Goal: Task Accomplishment & Management: Complete application form

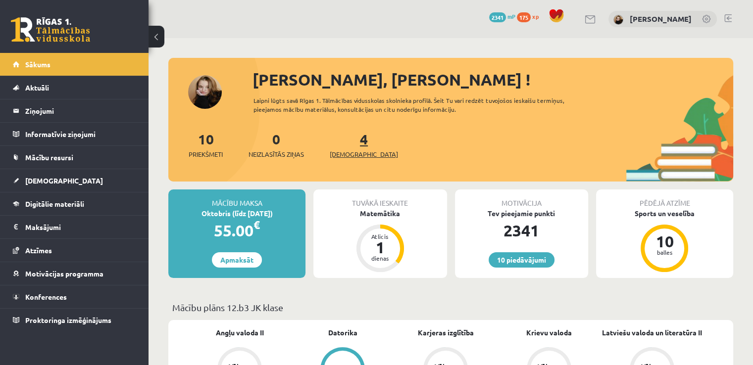
click at [345, 144] on link "4 Ieskaites" at bounding box center [364, 144] width 68 height 29
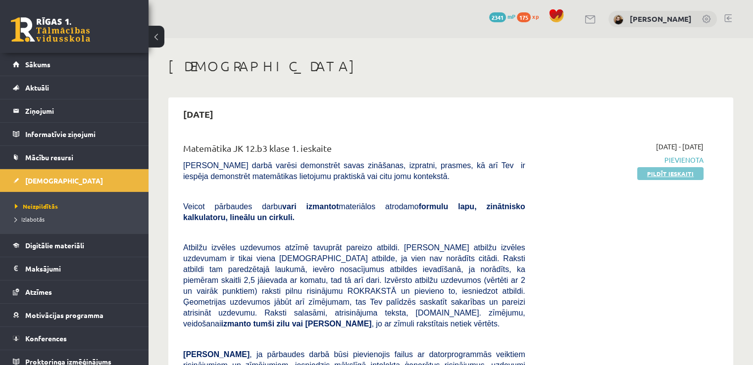
click at [671, 174] on link "Pildīt ieskaiti" at bounding box center [670, 173] width 66 height 13
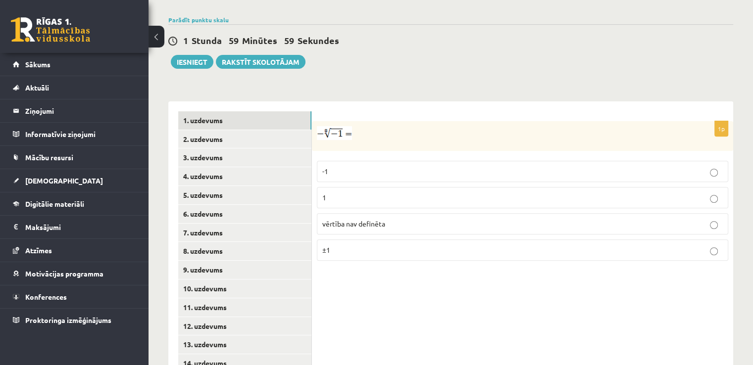
scroll to position [324, 0]
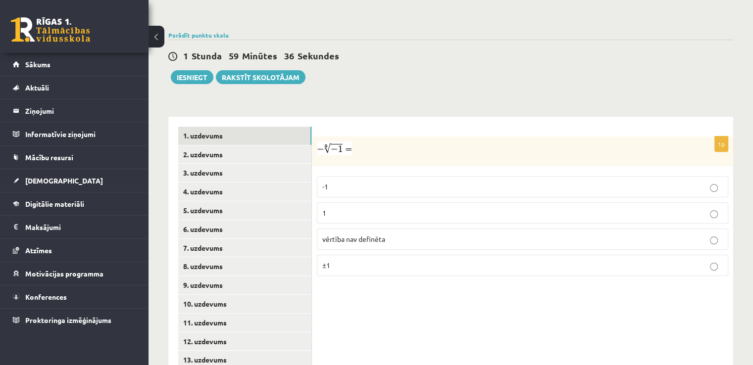
click at [412, 234] on p "vērtība nav definēta" at bounding box center [522, 239] width 400 height 10
click at [224, 146] on link "2. uzdevums" at bounding box center [244, 155] width 133 height 18
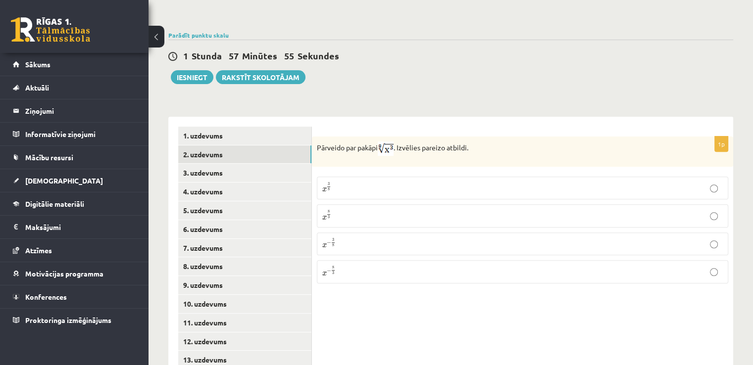
click at [340, 182] on p "x 3 8 x 3 8" at bounding box center [522, 188] width 400 height 12
click at [212, 164] on link "3. uzdevums" at bounding box center [244, 173] width 133 height 18
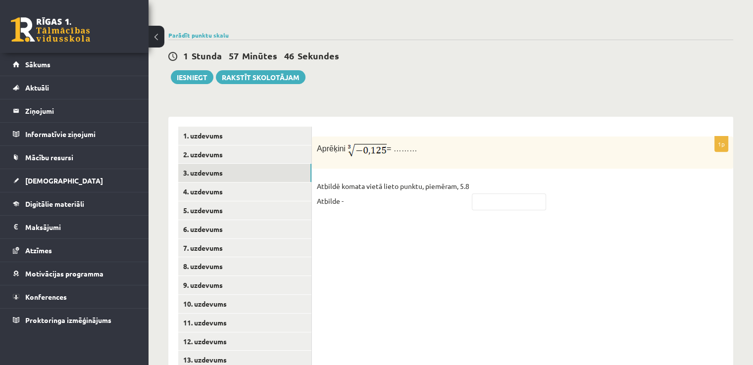
scroll to position [348, 0]
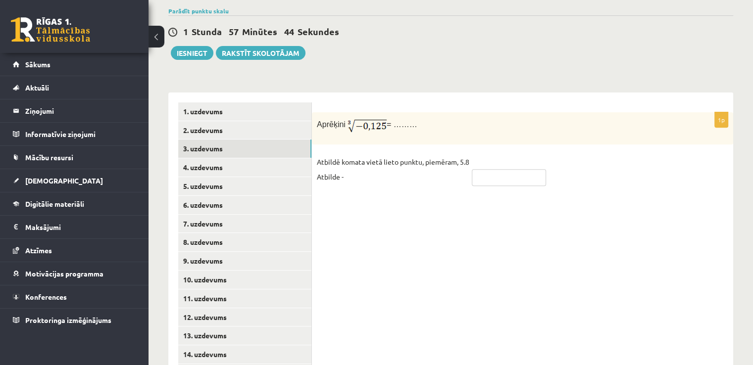
click at [489, 169] on input "text" at bounding box center [509, 177] width 74 height 17
click at [475, 169] on input "***" at bounding box center [509, 177] width 74 height 17
type input "****"
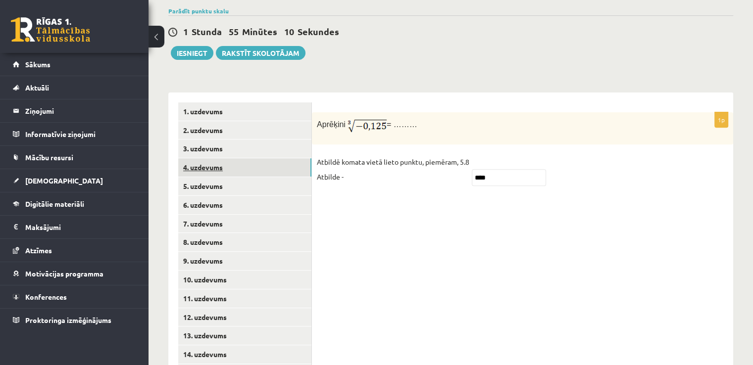
click at [223, 158] on link "4. uzdevums" at bounding box center [244, 167] width 133 height 18
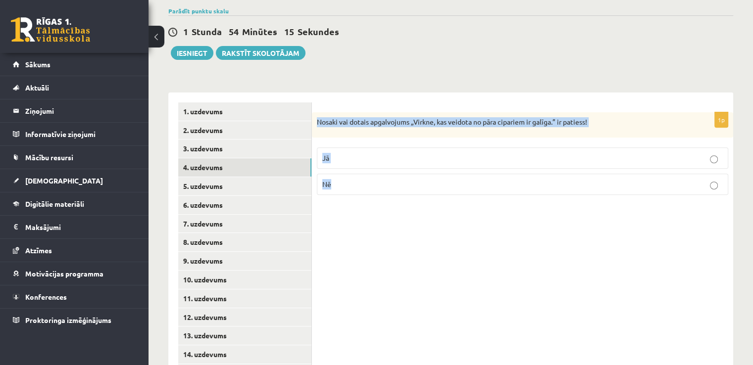
drag, startPoint x: 314, startPoint y: 100, endPoint x: 359, endPoint y: 160, distance: 74.5
click at [359, 160] on div "1p Nosaki vai dotais apgalvojums „Virkne, kas veidota no pāra cipariem ir galīg…" at bounding box center [522, 157] width 421 height 91
copy div "Nosaki vai dotais apgalvojums „Virkne, kas veidota no pāra cipariem ir galīga.”…"
click at [361, 115] on div "1p Nosaki vai dotais apgalvojums „Virkne, kas veidota no pāra cipariem ir galīg…" at bounding box center [522, 157] width 421 height 91
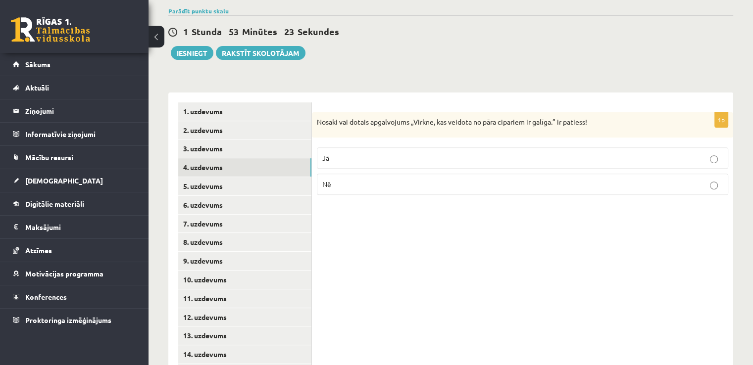
click at [370, 179] on p "Nē" at bounding box center [522, 184] width 400 height 10
click at [204, 177] on link "5. uzdevums" at bounding box center [244, 186] width 133 height 18
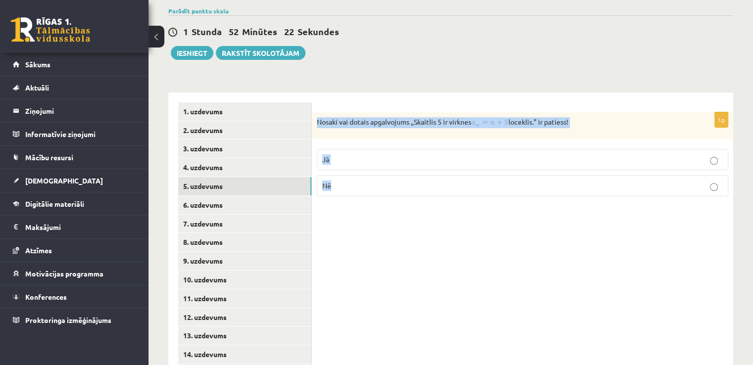
drag, startPoint x: 314, startPoint y: 98, endPoint x: 357, endPoint y: 168, distance: 82.4
click at [357, 168] on div "1p Nosaki vai dotais apgalvojums „Skaitlis 5 ir virknes loceklis.” ir patiess! …" at bounding box center [522, 158] width 421 height 92
copy div "Nosaki vai dotais apgalvojums „Skaitlis 5 ir virknes loceklis.” ir patiess! Jā …"
click at [376, 112] on div "Nosaki vai dotais apgalvojums „Skaitlis 5 ir virknes loceklis.” ir patiess!" at bounding box center [522, 125] width 421 height 27
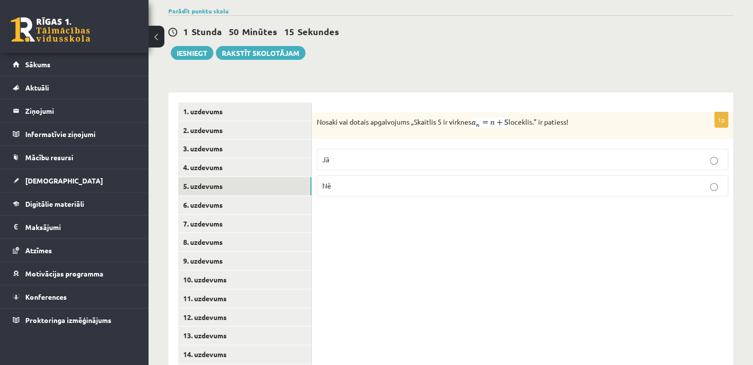
click at [358, 181] on p "Nē" at bounding box center [522, 186] width 400 height 10
click at [239, 196] on link "6. uzdevums" at bounding box center [244, 205] width 133 height 18
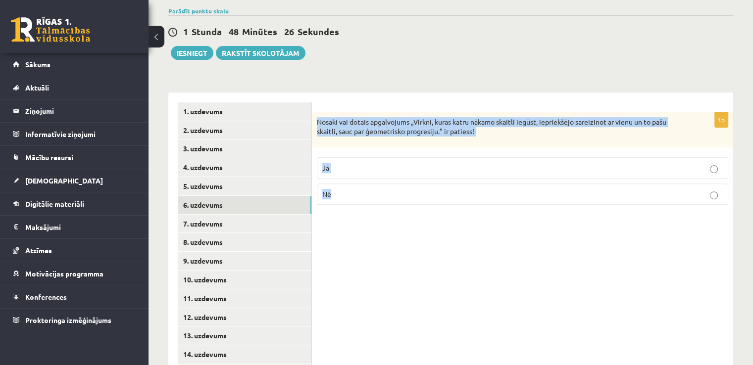
drag, startPoint x: 317, startPoint y: 98, endPoint x: 351, endPoint y: 171, distance: 80.8
click at [351, 171] on div "1p Nosaki vai dotais apgalvojums „Virkni, kuras katru nākamo skaitli iegūst, ie…" at bounding box center [522, 162] width 421 height 100
copy div "Nosaki vai dotais apgalvojums „Virkni, kuras katru nākamo skaitli iegūst, iepri…"
click at [365, 125] on div "1p Nosaki vai dotais apgalvojums „Virkni, kuras katru nākamo skaitli iegūst, ie…" at bounding box center [522, 162] width 421 height 100
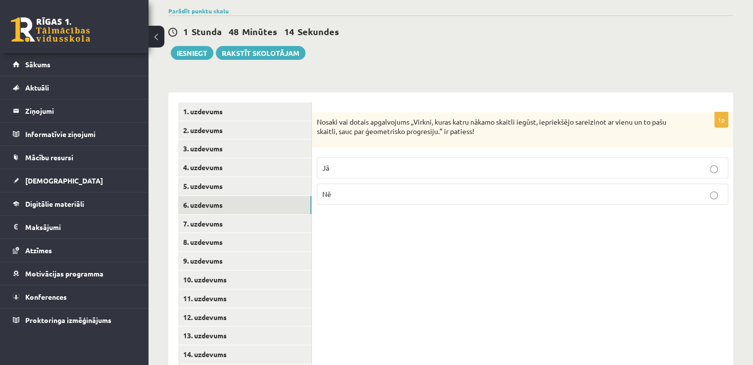
click at [359, 163] on p "Jā" at bounding box center [522, 168] width 400 height 10
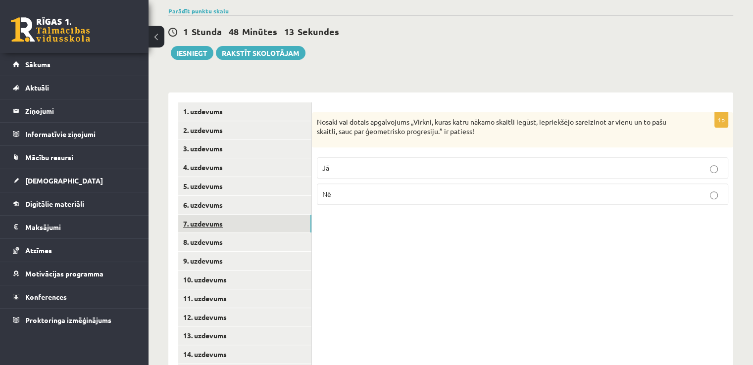
click at [223, 215] on link "7. uzdevums" at bounding box center [244, 224] width 133 height 18
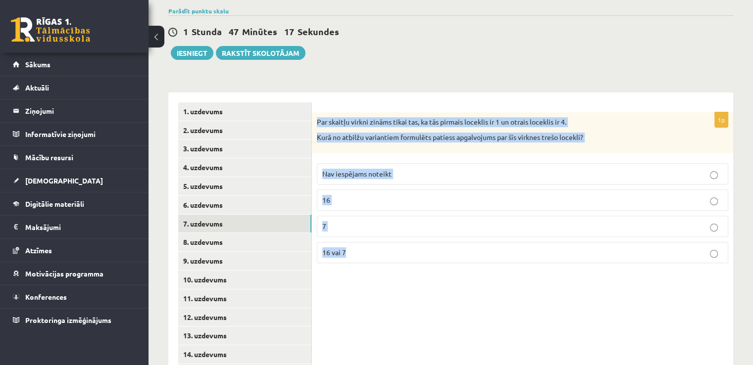
drag, startPoint x: 315, startPoint y: 100, endPoint x: 371, endPoint y: 230, distance: 141.4
click at [371, 230] on div "1p Par skaitļu virkni zināms tikai tas, ka tās pirmais loceklis ir 1 un otrais …" at bounding box center [522, 191] width 421 height 159
copy div "Par skaitļu virkni zināms tikai tas, ka tās pirmais loceklis ir 1 un otrais loc…"
click at [409, 129] on div "Par skaitļu virkni zināms tikai tas, ka tās pirmais loceklis ir 1 un otrais loc…" at bounding box center [522, 132] width 421 height 41
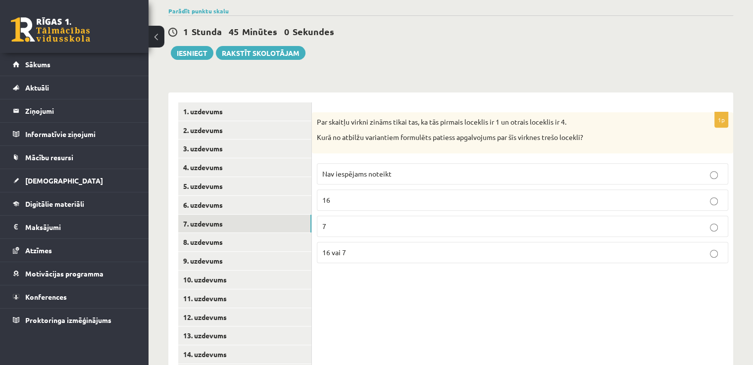
click at [354, 221] on p "7" at bounding box center [522, 226] width 400 height 10
click at [207, 233] on link "8. uzdevums" at bounding box center [244, 242] width 133 height 18
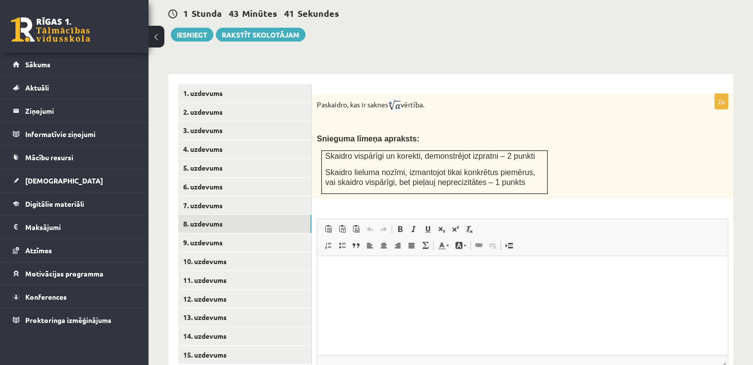
scroll to position [383, 0]
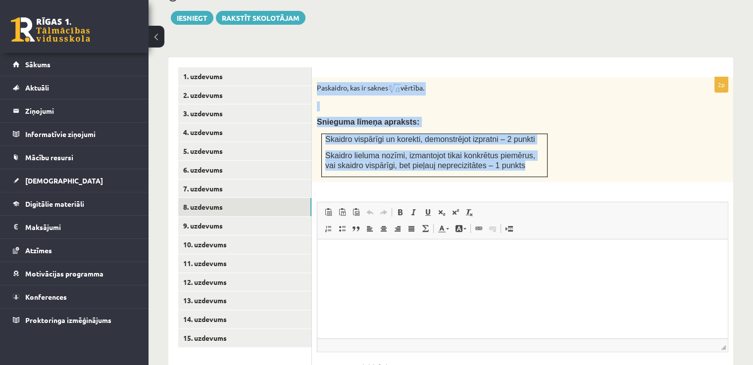
drag, startPoint x: 315, startPoint y: 65, endPoint x: 497, endPoint y: 145, distance: 198.4
click at [497, 145] on div "Paskaidro, kas ir saknes vērtība. Snieguma līmeņa apraksts: Skaidro vispārīgi u…" at bounding box center [522, 129] width 421 height 105
copy div "Paskaidro, kas ir saknes vērtība. Snieguma līmeņa apraksts: Skaidro vispārīgi u…"
click at [540, 101] on p at bounding box center [498, 106] width 362 height 10
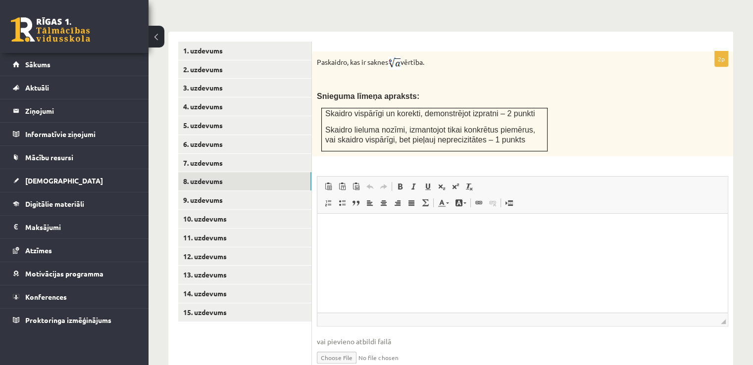
scroll to position [433, 0]
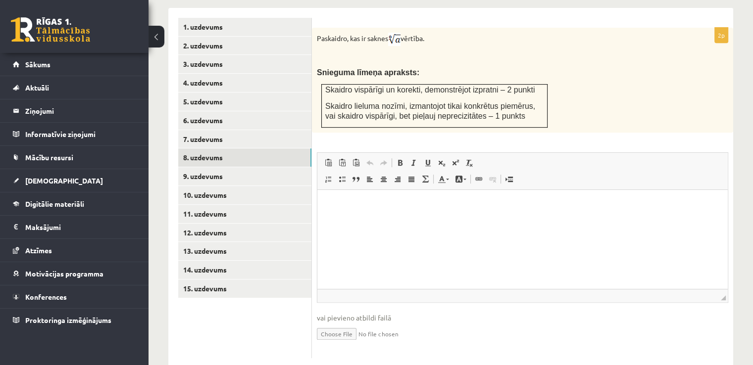
click at [346, 323] on input "file" at bounding box center [522, 333] width 411 height 20
type input "**********"
click at [212, 167] on link "9. uzdevums" at bounding box center [244, 176] width 133 height 18
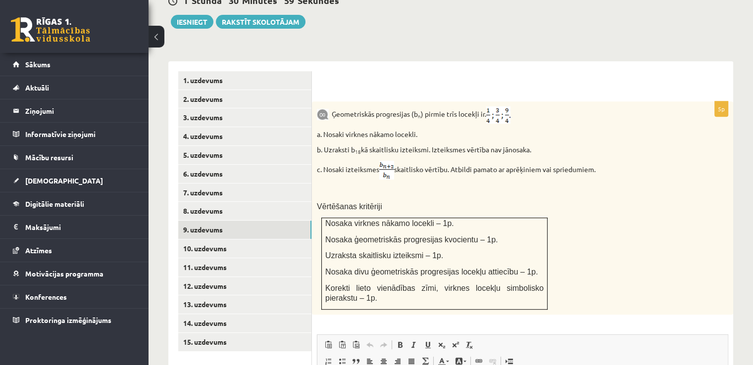
scroll to position [396, 0]
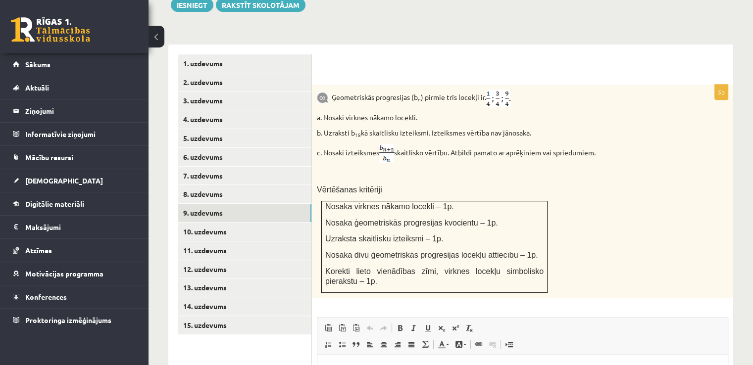
drag, startPoint x: 332, startPoint y: 76, endPoint x: 643, endPoint y: 131, distance: 316.2
click at [643, 131] on div "Ģeometriskās progresijas (b n ) pirmie trīs locekļi ir . a. Nosaki virknes nāka…" at bounding box center [522, 191] width 421 height 213
copy div "Ģeometriskās progresijas (b n ) pirmie trīs locekļi ir . a. Nosaki virknes nāka…"
click at [624, 144] on p "c. Nosaki izteiksmes skaitlisko vērtību. Atbildi pamato ar aprēķiniem vai sprie…" at bounding box center [498, 153] width 362 height 19
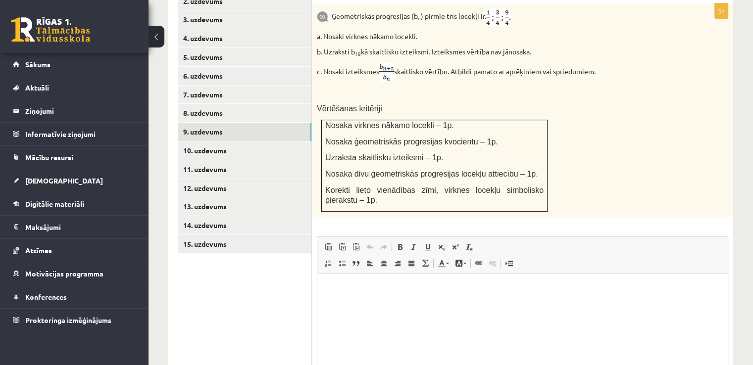
scroll to position [561, 0]
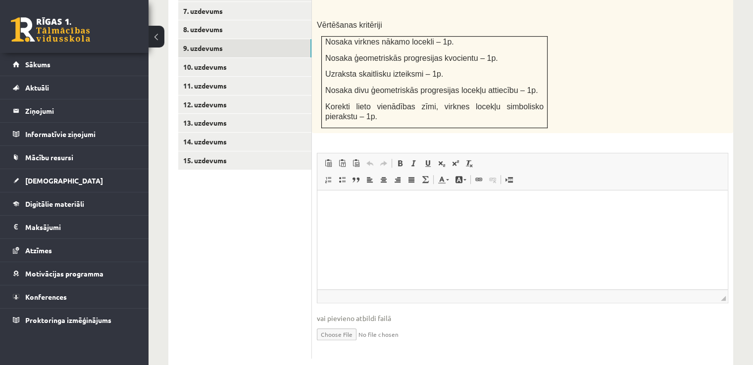
click at [346, 324] on input "file" at bounding box center [522, 334] width 411 height 20
type input "**********"
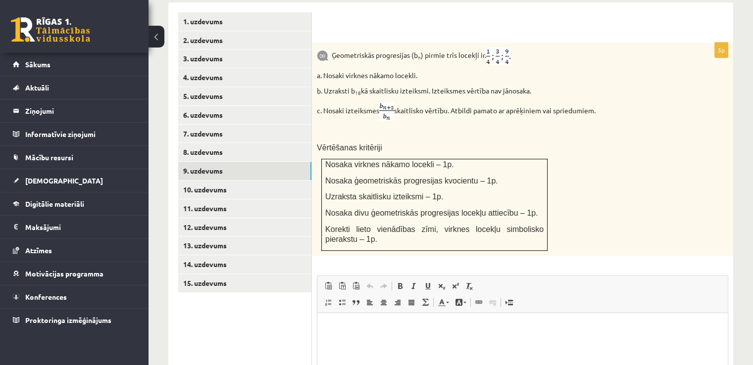
scroll to position [363, 0]
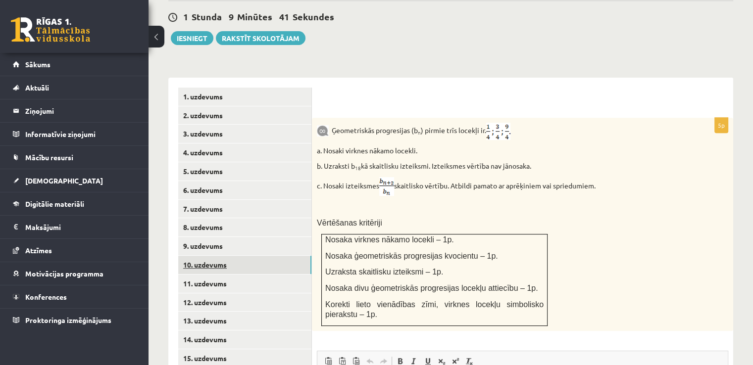
click at [228, 256] on link "10. uzdevums" at bounding box center [244, 265] width 133 height 18
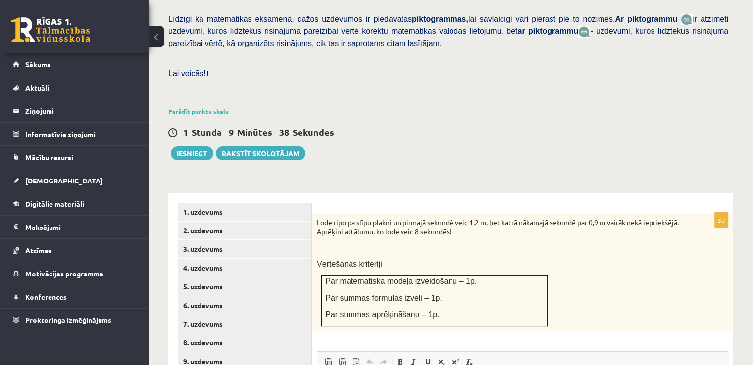
scroll to position [396, 0]
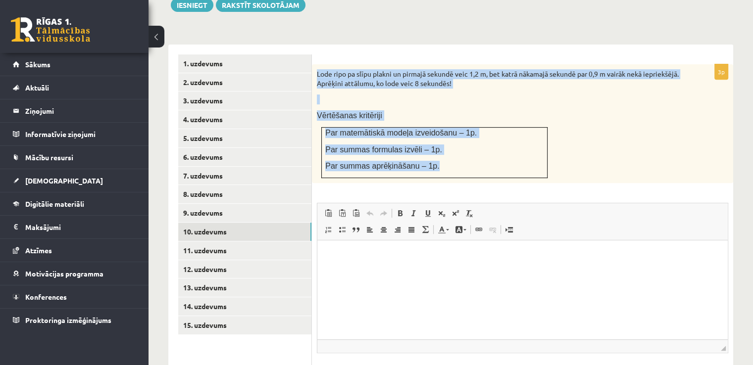
drag, startPoint x: 315, startPoint y: 52, endPoint x: 435, endPoint y: 145, distance: 152.1
click at [435, 145] on div "Lode ripo pa slīpu plakni un pirmajā sekundē veic 1,2 m, bet katrā nākamajā sek…" at bounding box center [522, 123] width 421 height 119
copy div "Lode ripo pa slīpu plakni un pirmajā sekundē veic 1,2 m, bet katrā nākamajā sek…"
click at [458, 161] on p "Par summas aprēķināšanu – 1p." at bounding box center [434, 166] width 218 height 10
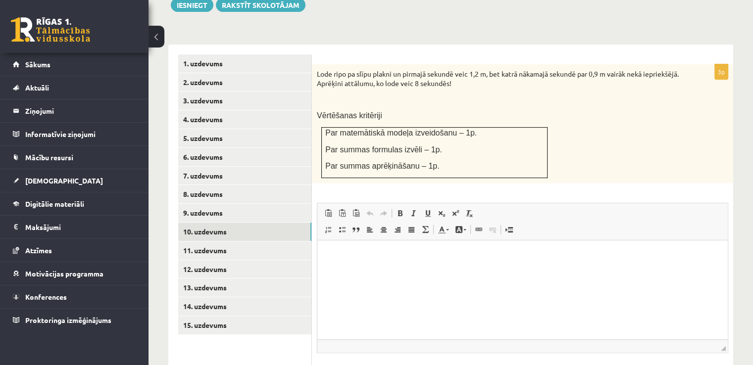
type input "**********"
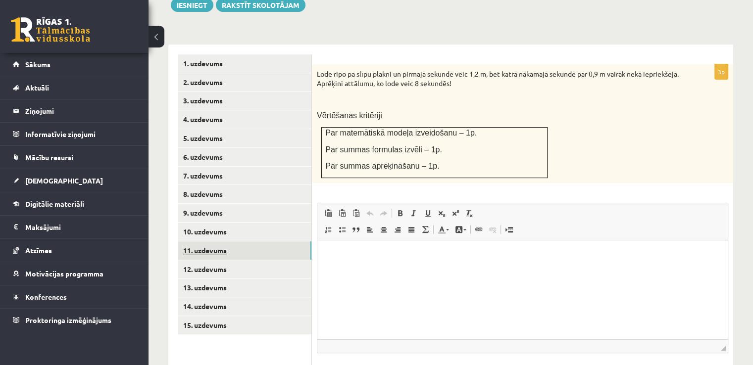
click at [212, 242] on link "11. uzdevums" at bounding box center [244, 251] width 133 height 18
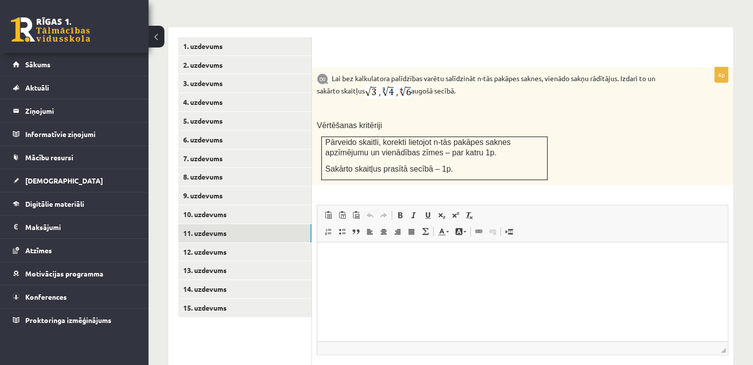
scroll to position [465, 0]
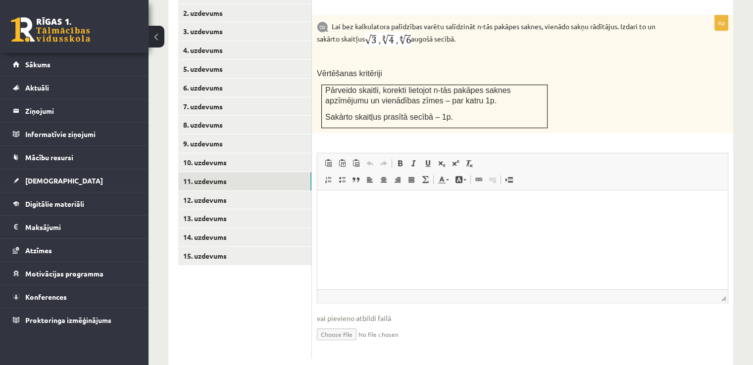
click at [347, 324] on input "file" at bounding box center [522, 334] width 411 height 20
type input "**********"
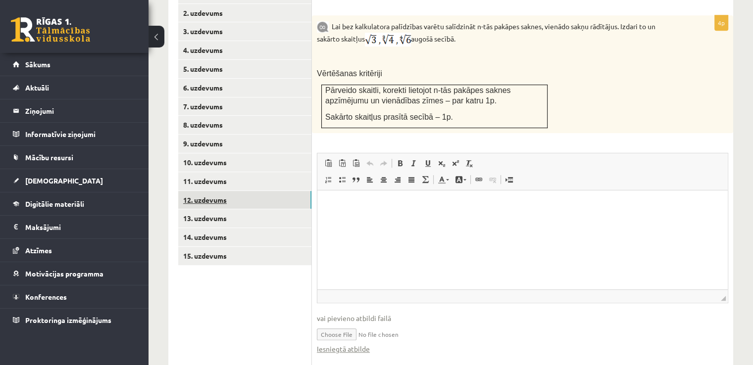
click at [208, 191] on link "12. uzdevums" at bounding box center [244, 200] width 133 height 18
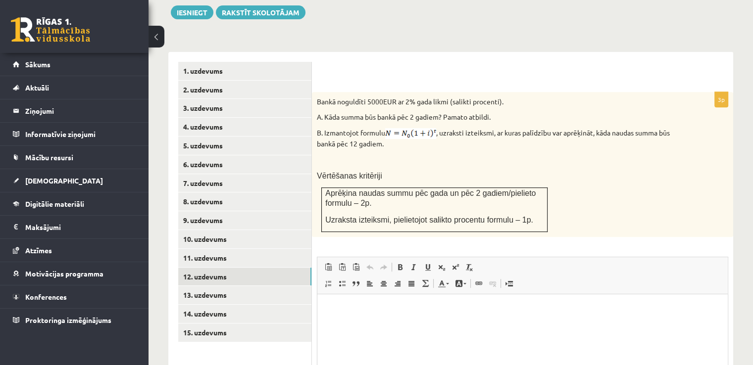
scroll to position [406, 0]
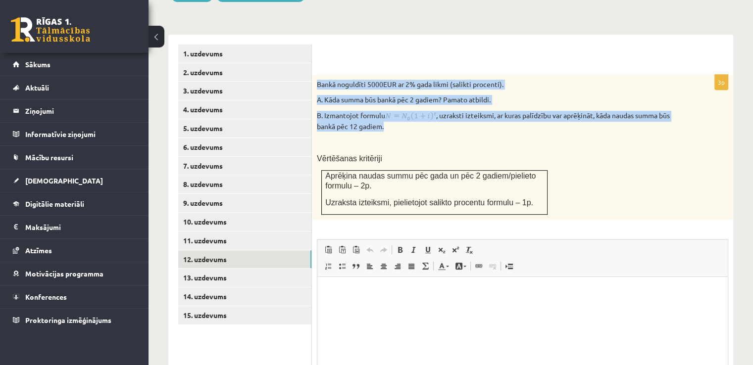
drag, startPoint x: 315, startPoint y: 60, endPoint x: 495, endPoint y: 107, distance: 185.8
click at [495, 107] on div "Bankā noguldīti 5000EUR ar 2% gada likmi (salikti procenti). A. Kāda summa būs …" at bounding box center [522, 147] width 421 height 145
copy div "Bankā noguldīti 5000EUR ar 2% gada likmi (salikti procenti). A. Kāda summa būs …"
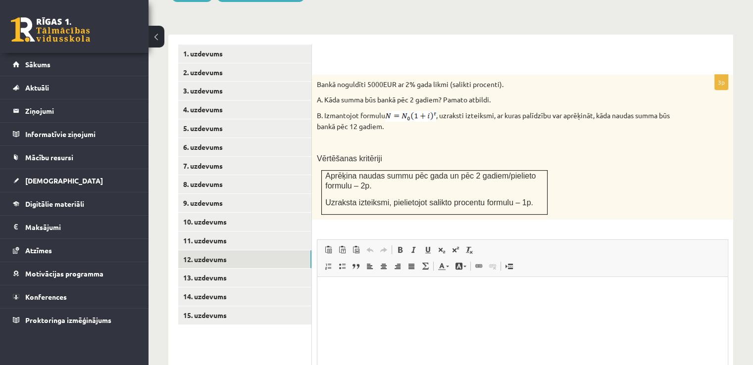
click at [491, 111] on div "Bankā noguldīti 5000EUR ar 2% gada likmi (salikti procenti). A. Kāda summa būs …" at bounding box center [522, 147] width 421 height 145
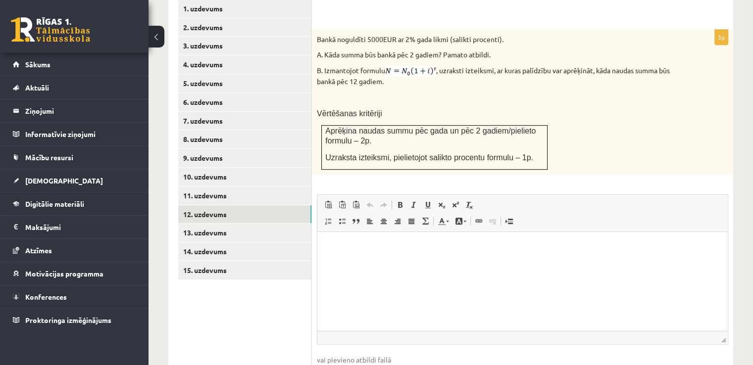
scroll to position [493, 0]
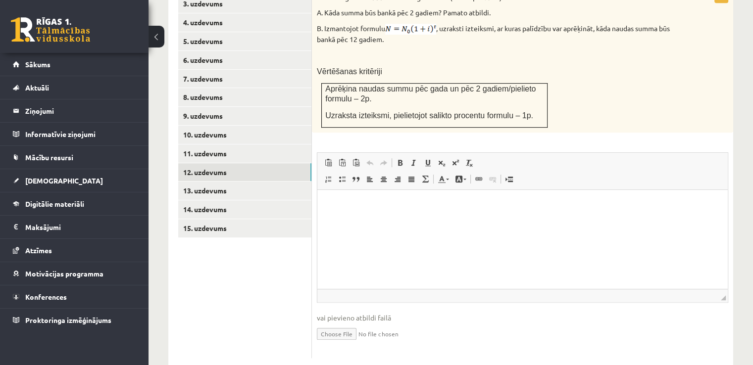
click at [338, 323] on input "file" at bounding box center [522, 333] width 411 height 20
type input "**********"
click at [244, 182] on link "13. uzdevums" at bounding box center [244, 191] width 133 height 18
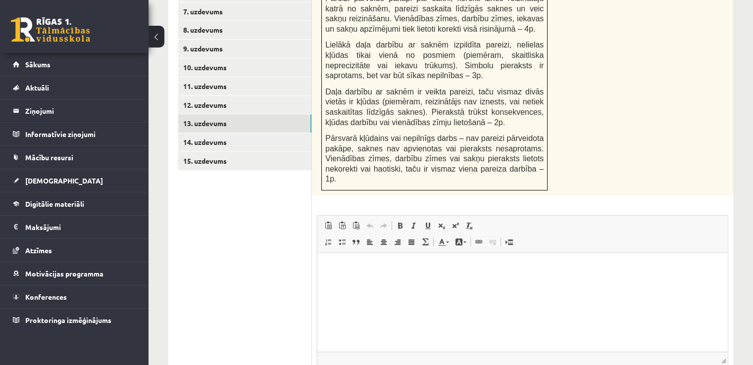
scroll to position [612, 0]
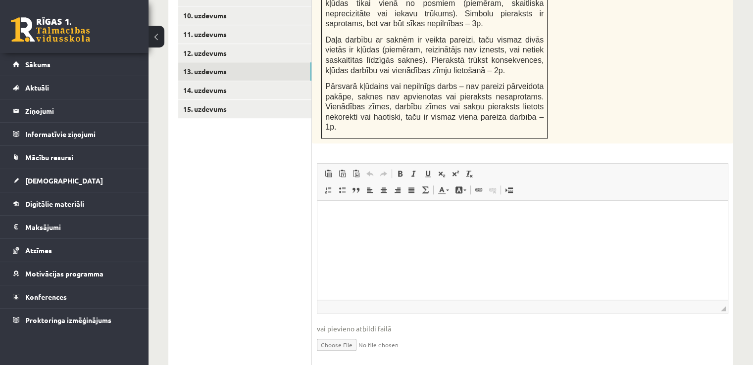
click at [329, 334] on input "file" at bounding box center [522, 344] width 411 height 20
type input "**********"
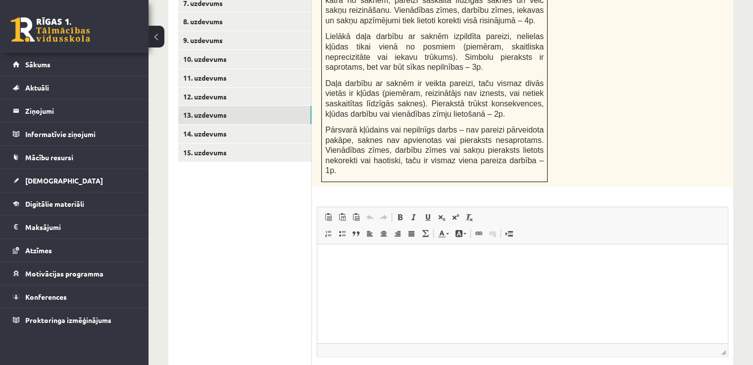
scroll to position [464, 0]
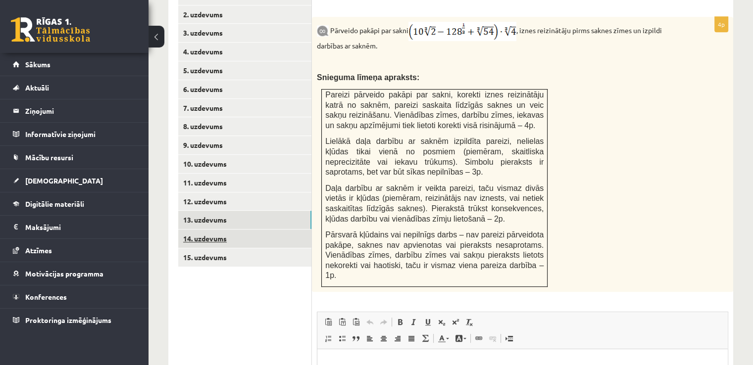
click at [205, 230] on link "14. uzdevums" at bounding box center [244, 239] width 133 height 18
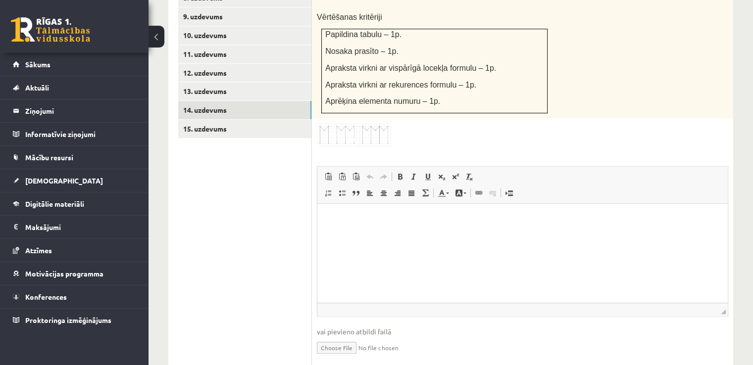
scroll to position [596, 0]
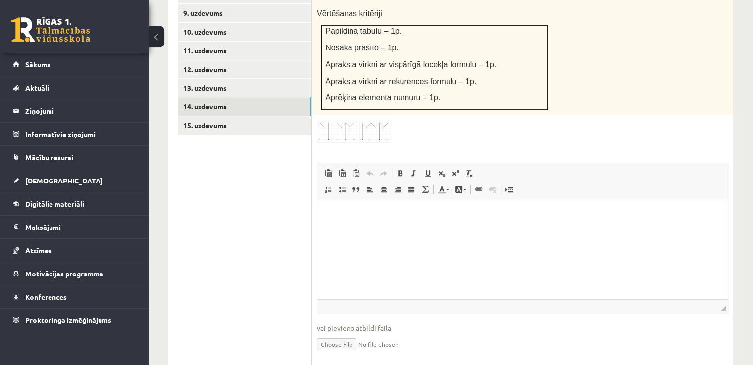
click at [343, 334] on input "file" at bounding box center [522, 344] width 411 height 20
type input "**********"
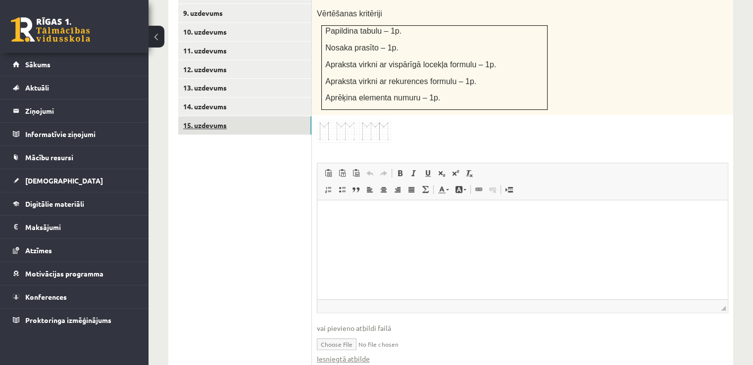
click at [260, 116] on link "15. uzdevums" at bounding box center [244, 125] width 133 height 18
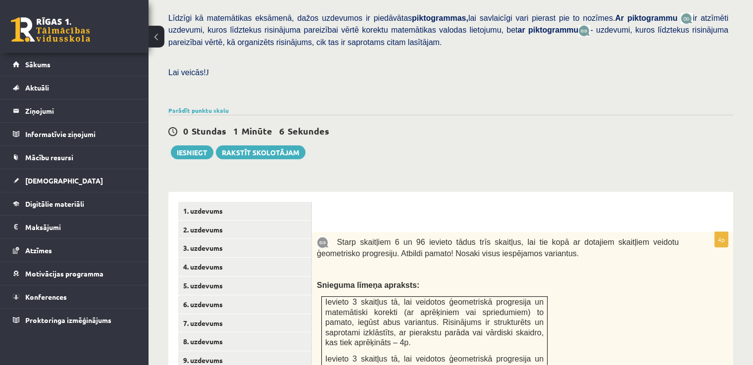
scroll to position [249, 0]
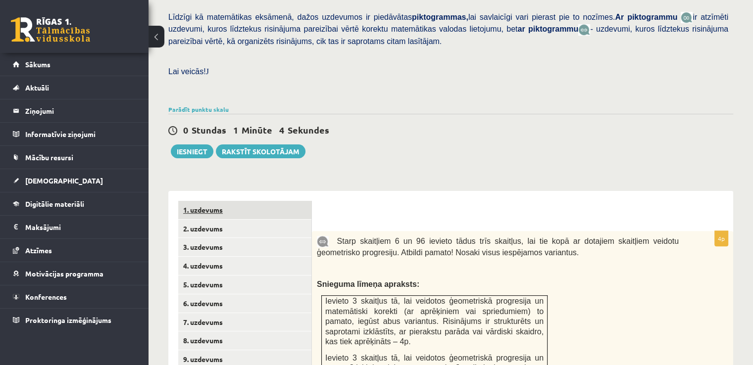
click at [215, 201] on link "1. uzdevums" at bounding box center [244, 210] width 133 height 18
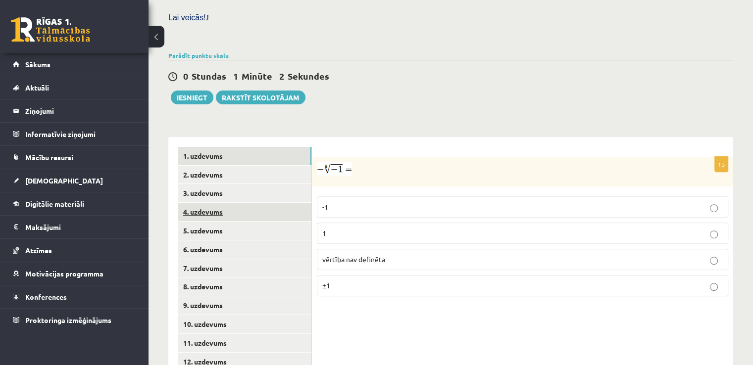
scroll to position [374, 0]
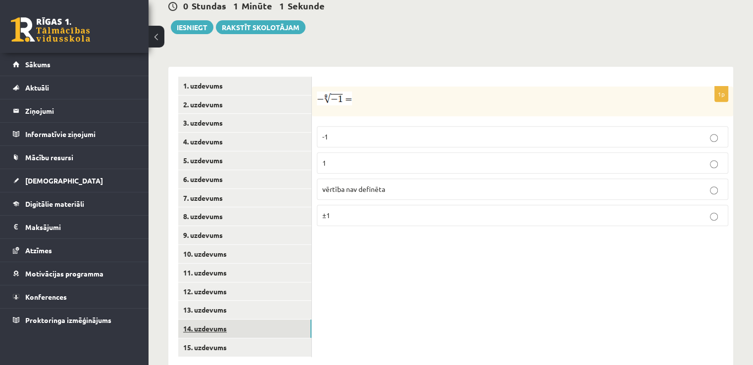
click at [214, 320] on link "14. uzdevums" at bounding box center [244, 329] width 133 height 18
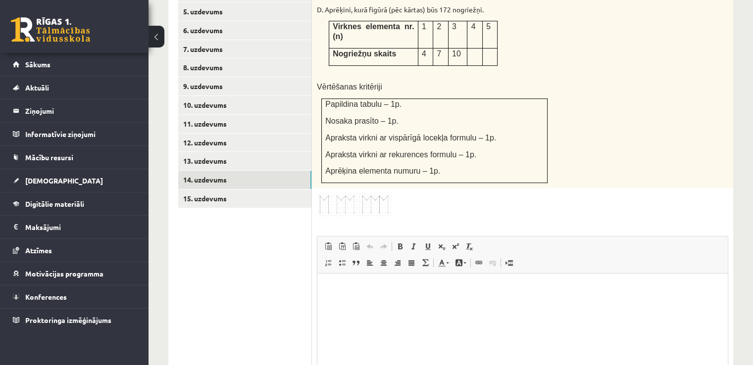
scroll to position [457, 0]
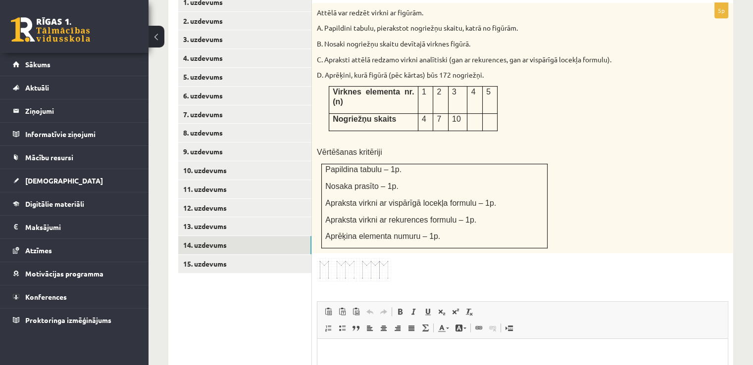
click at [350, 258] on img at bounding box center [354, 269] width 74 height 23
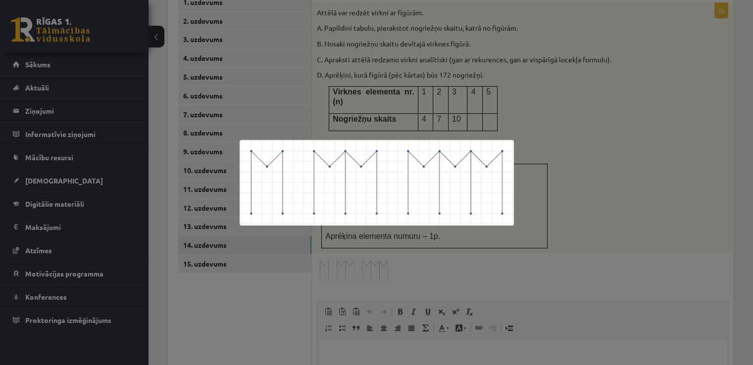
click at [491, 112] on div at bounding box center [376, 182] width 753 height 365
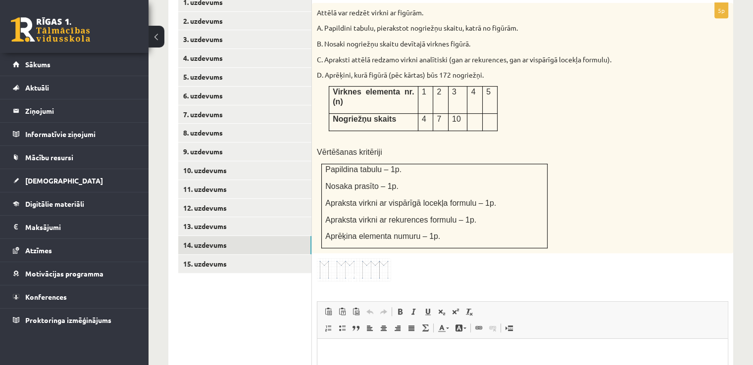
click at [377, 258] on img at bounding box center [354, 269] width 74 height 23
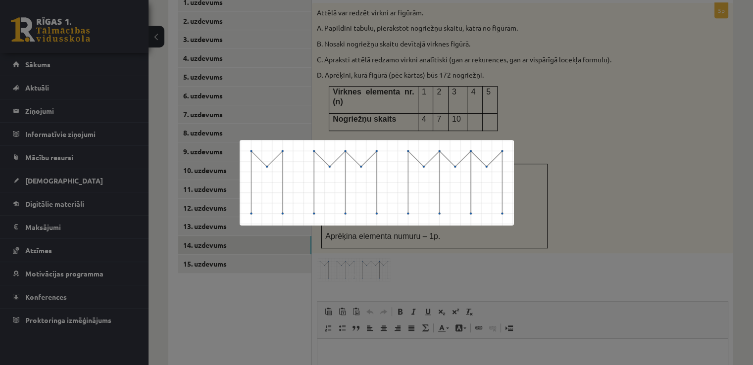
click at [382, 119] on div at bounding box center [376, 182] width 753 height 365
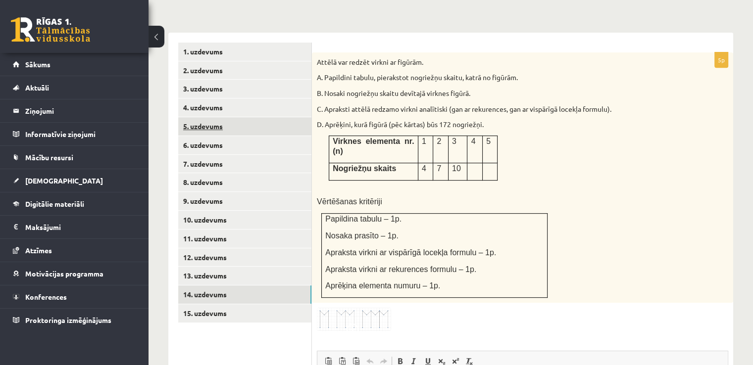
scroll to position [210, 0]
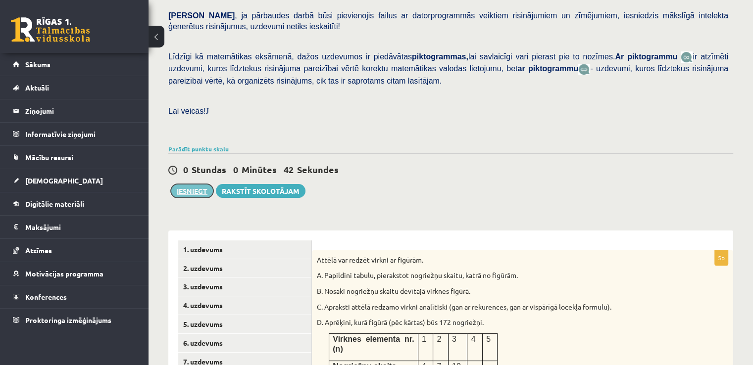
click at [206, 184] on button "Iesniegt" at bounding box center [192, 191] width 43 height 14
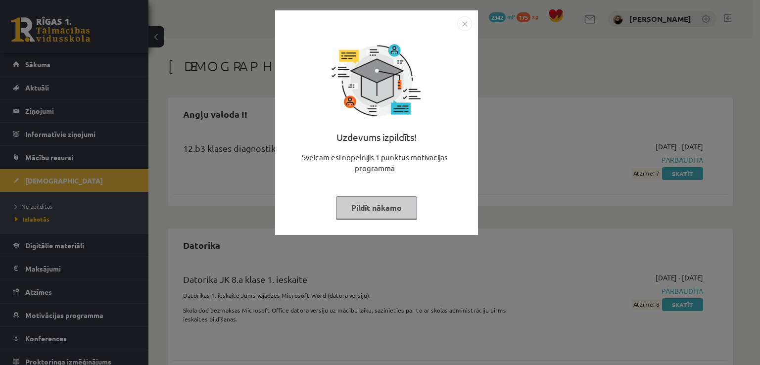
click at [394, 210] on button "Pildīt nākamo" at bounding box center [376, 207] width 81 height 23
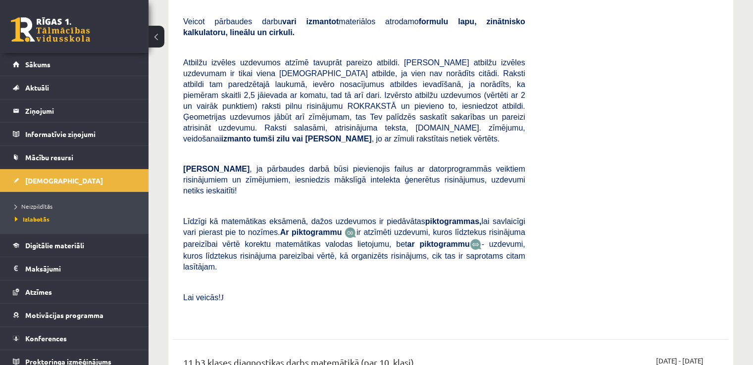
scroll to position [6880, 0]
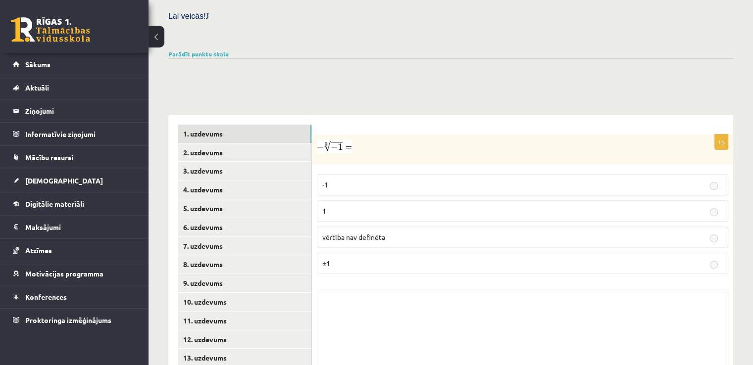
scroll to position [352, 0]
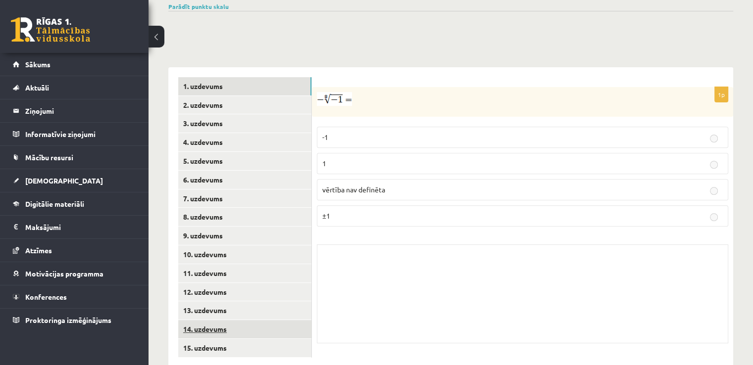
click at [207, 320] on link "14. uzdevums" at bounding box center [244, 329] width 133 height 18
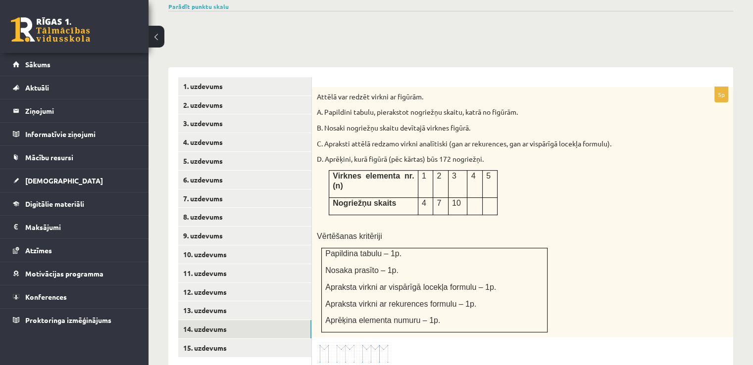
scroll to position [0, 0]
click at [372, 343] on img at bounding box center [354, 354] width 74 height 23
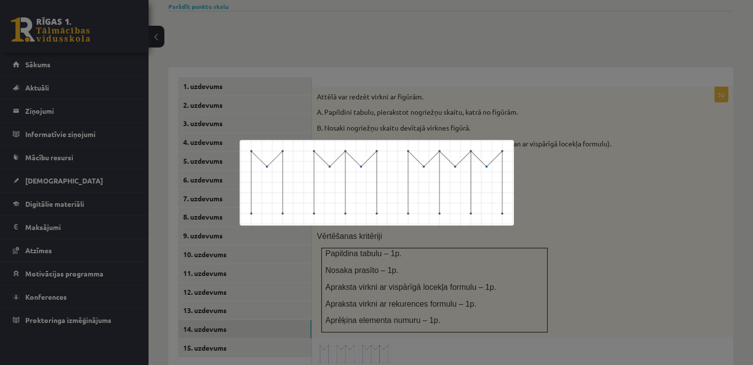
click at [572, 208] on div at bounding box center [376, 182] width 753 height 365
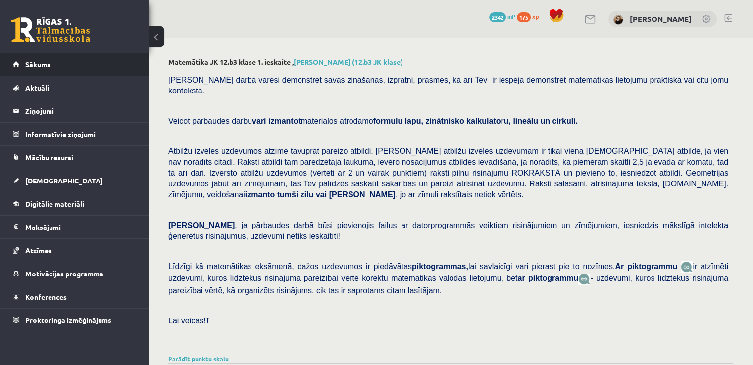
click at [55, 67] on link "Sākums" at bounding box center [74, 64] width 123 height 23
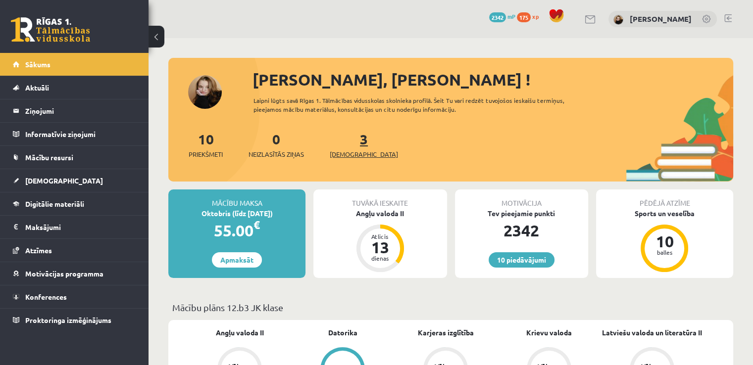
click at [350, 139] on link "3 Ieskaites" at bounding box center [364, 144] width 68 height 29
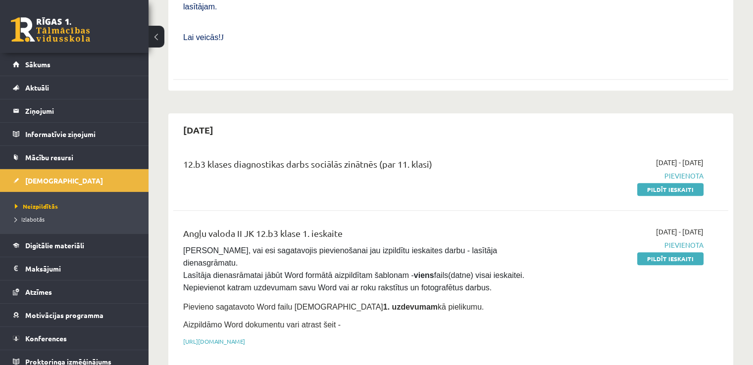
scroll to position [396, 0]
